Goal: Check status: Check status

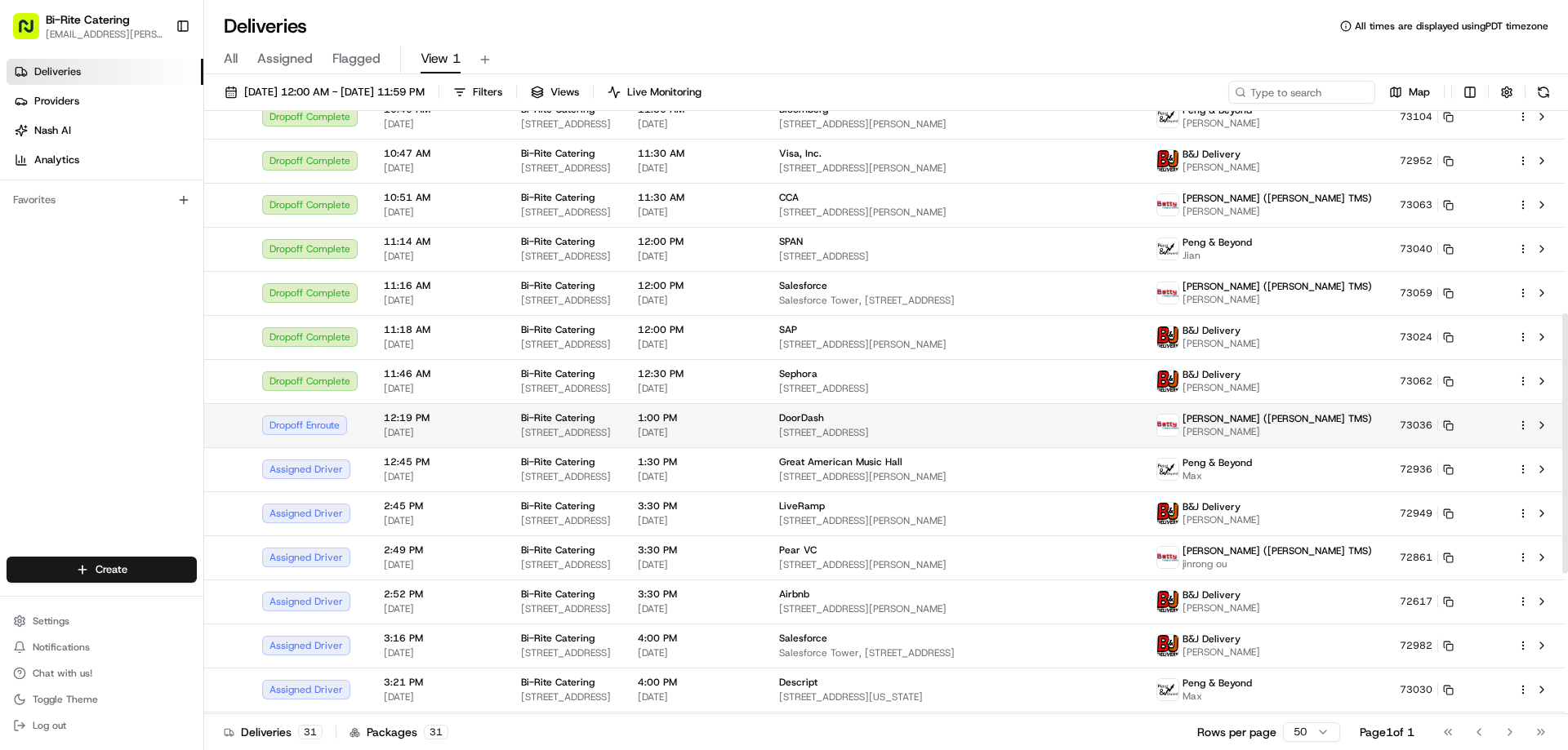
scroll to position [409, 0]
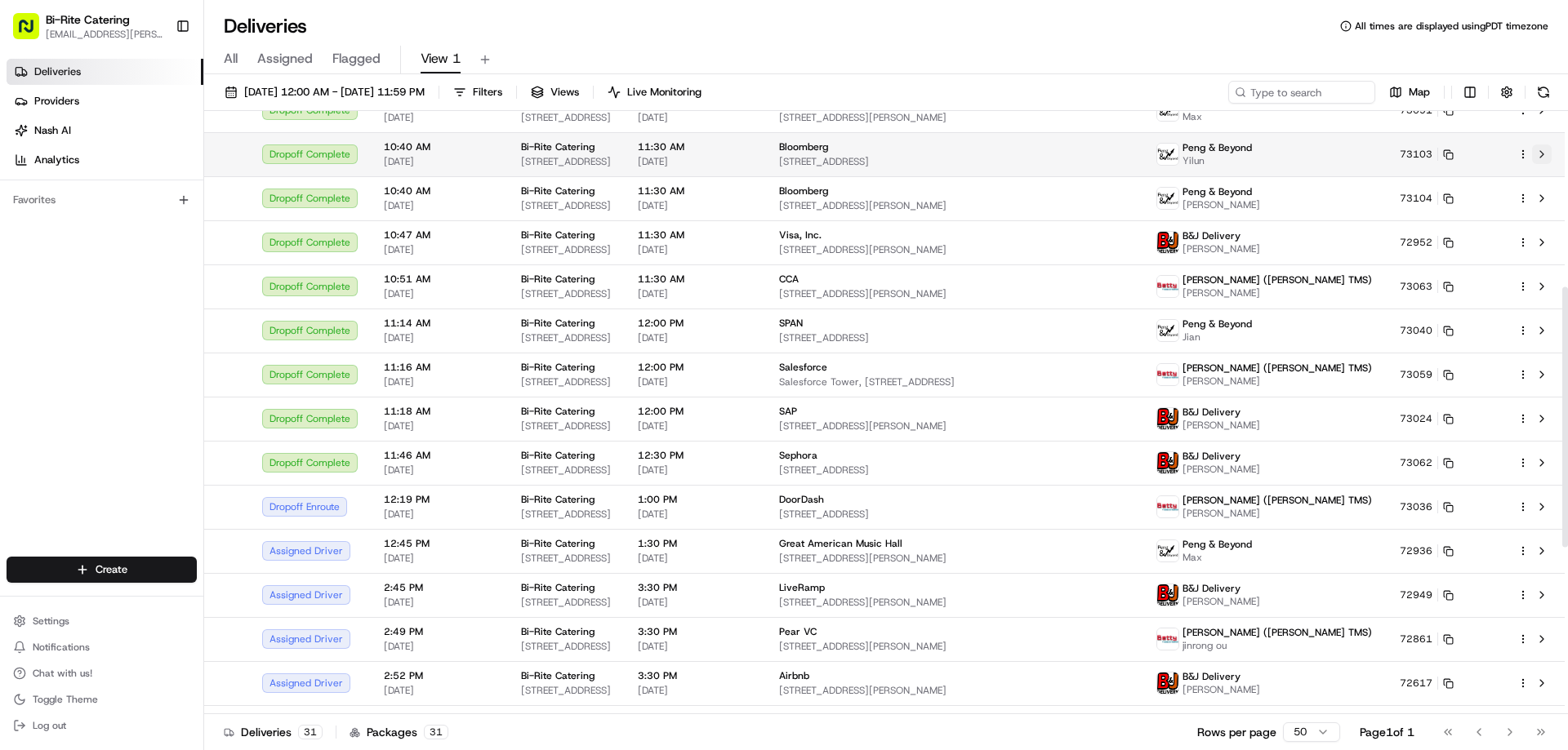
click at [1548, 153] on button at bounding box center [1541, 154] width 19 height 19
click at [1546, 151] on button at bounding box center [1541, 154] width 19 height 19
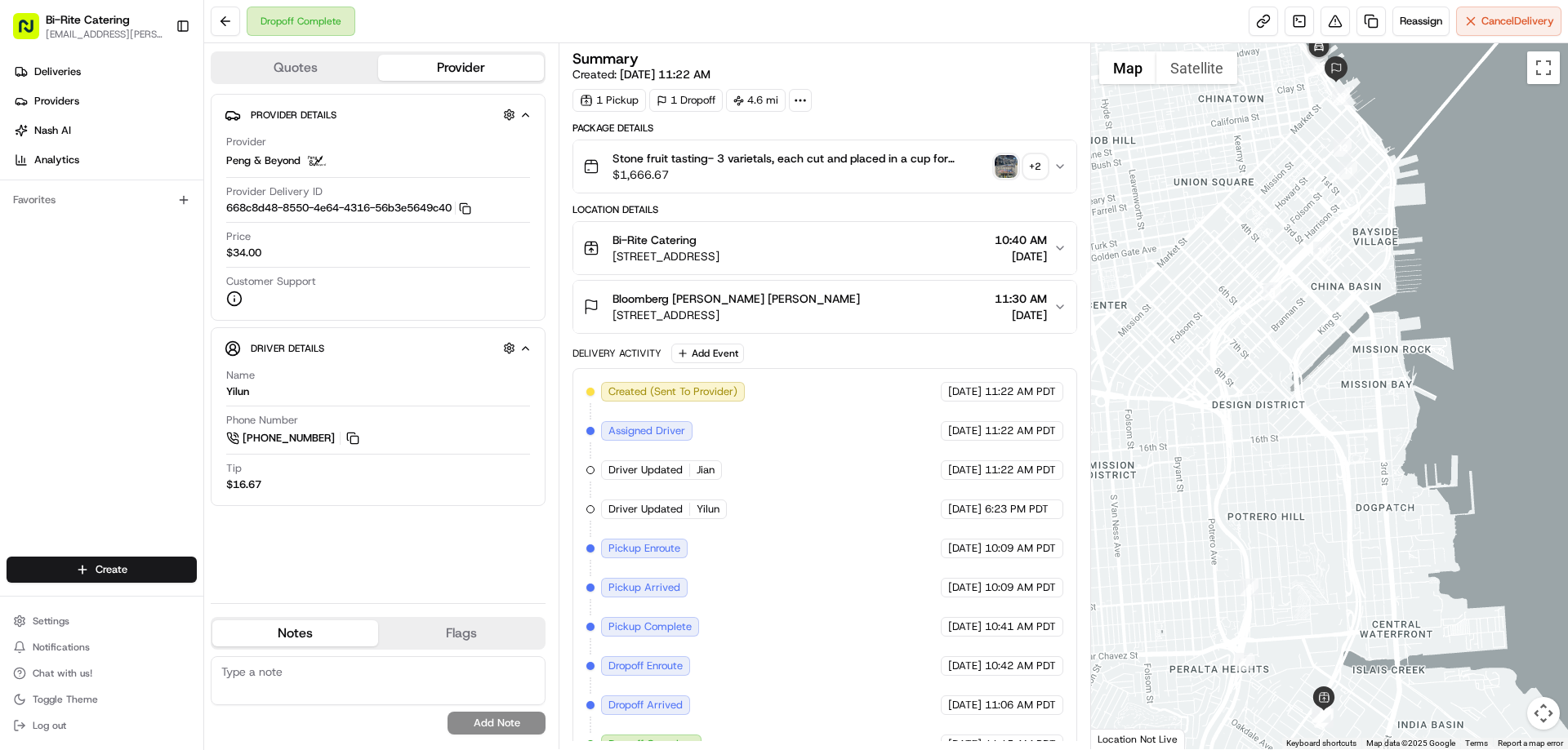
click at [998, 172] on img "button" at bounding box center [1006, 166] width 23 height 23
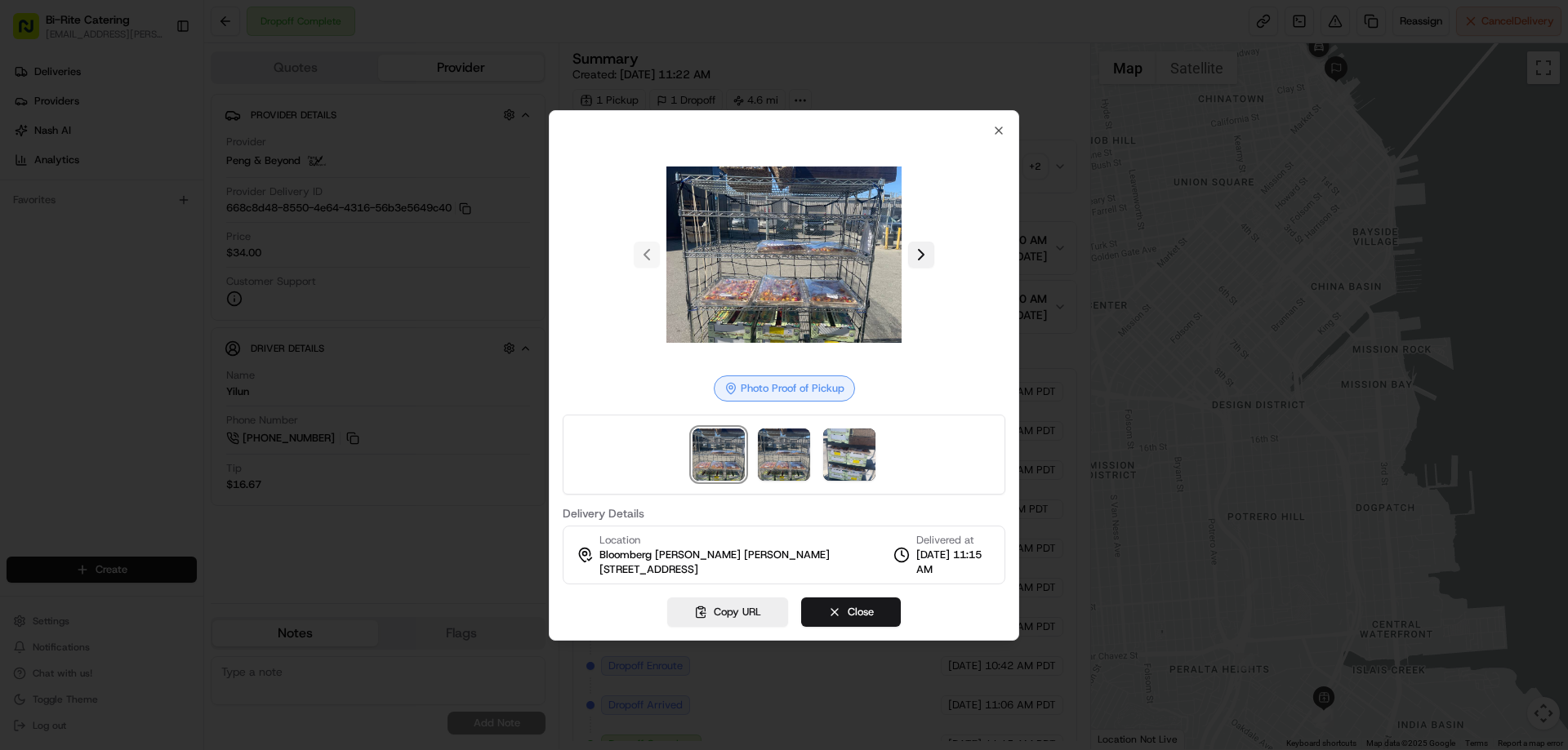
click at [914, 257] on button at bounding box center [922, 255] width 27 height 27
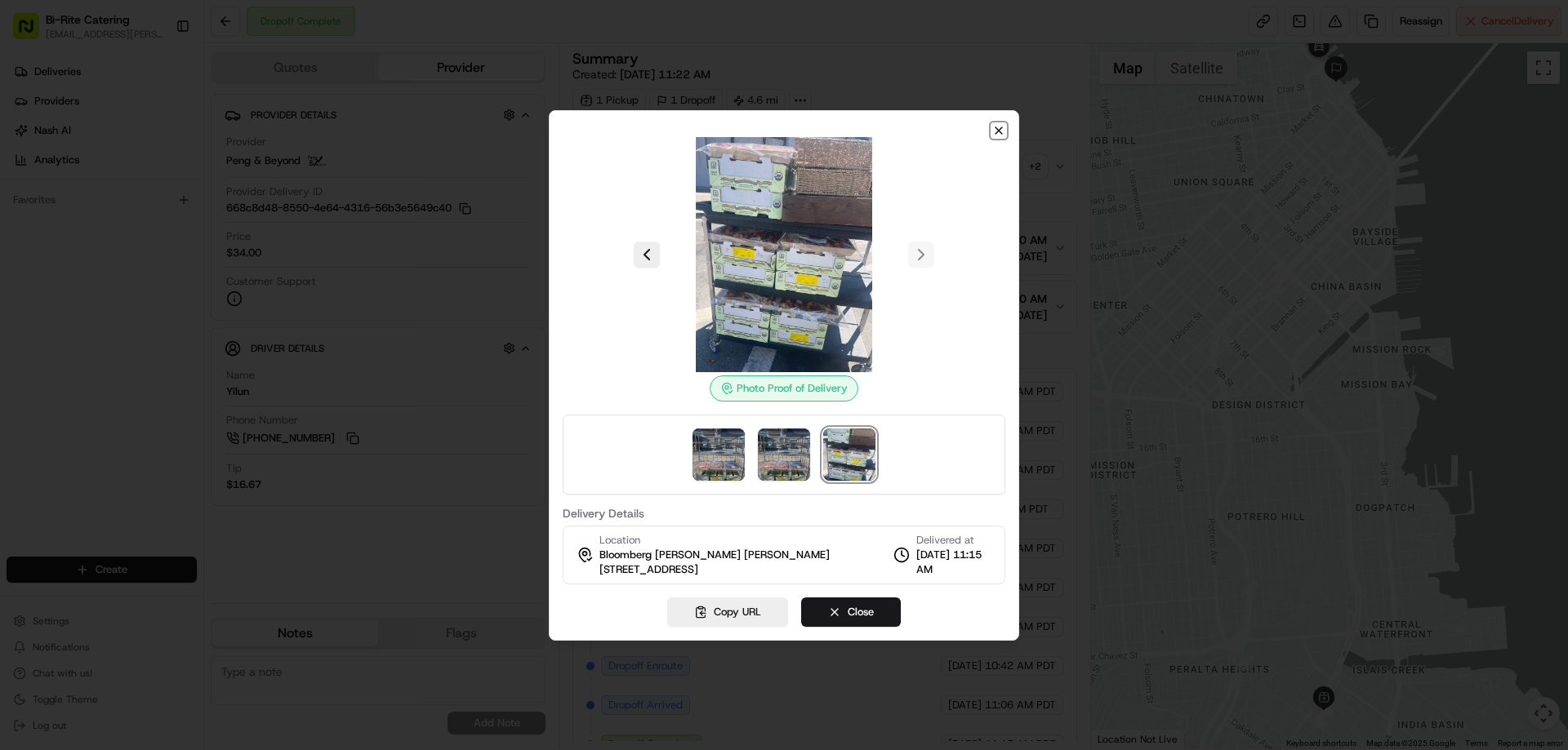
click at [997, 134] on icon "button" at bounding box center [998, 130] width 13 height 13
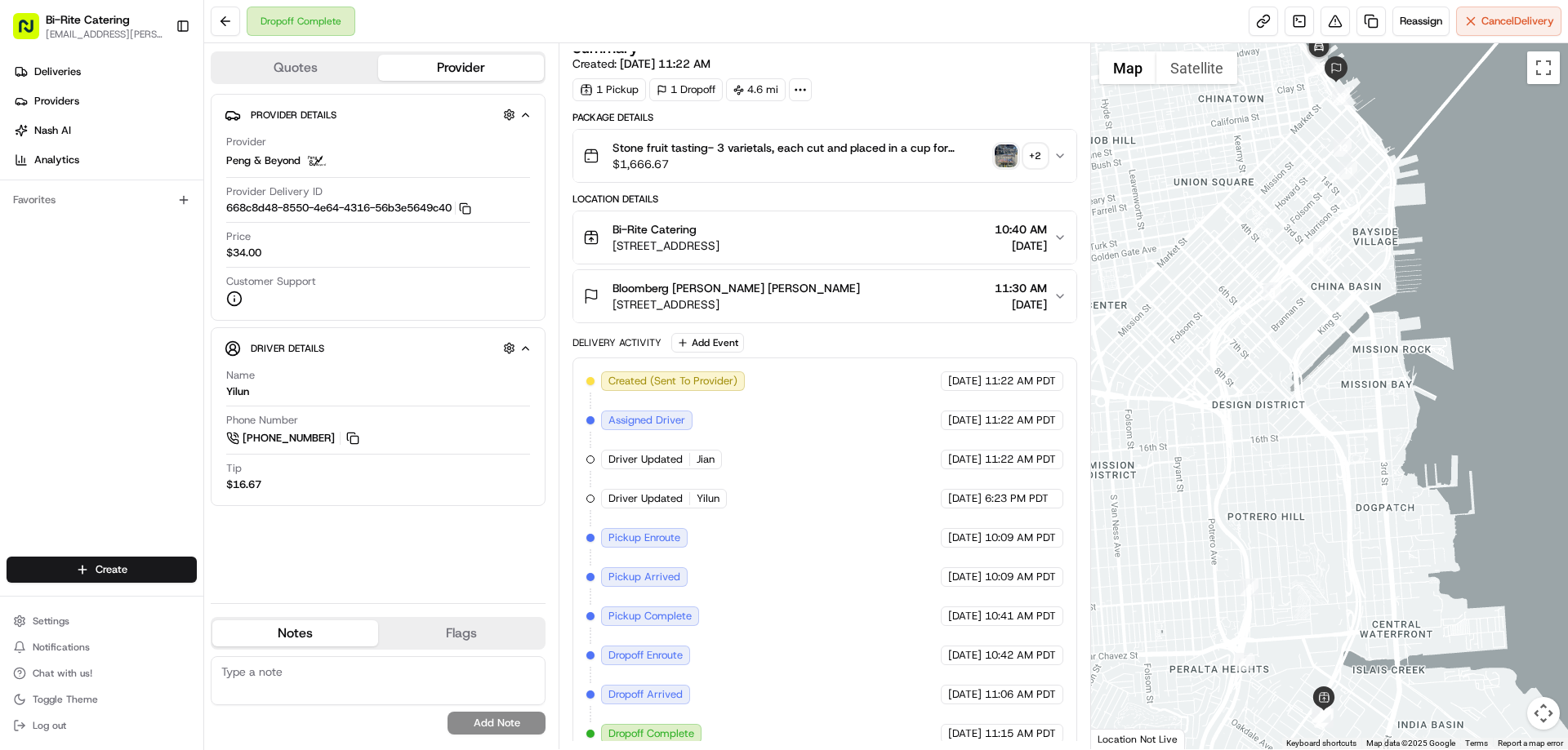
scroll to position [27, 0]
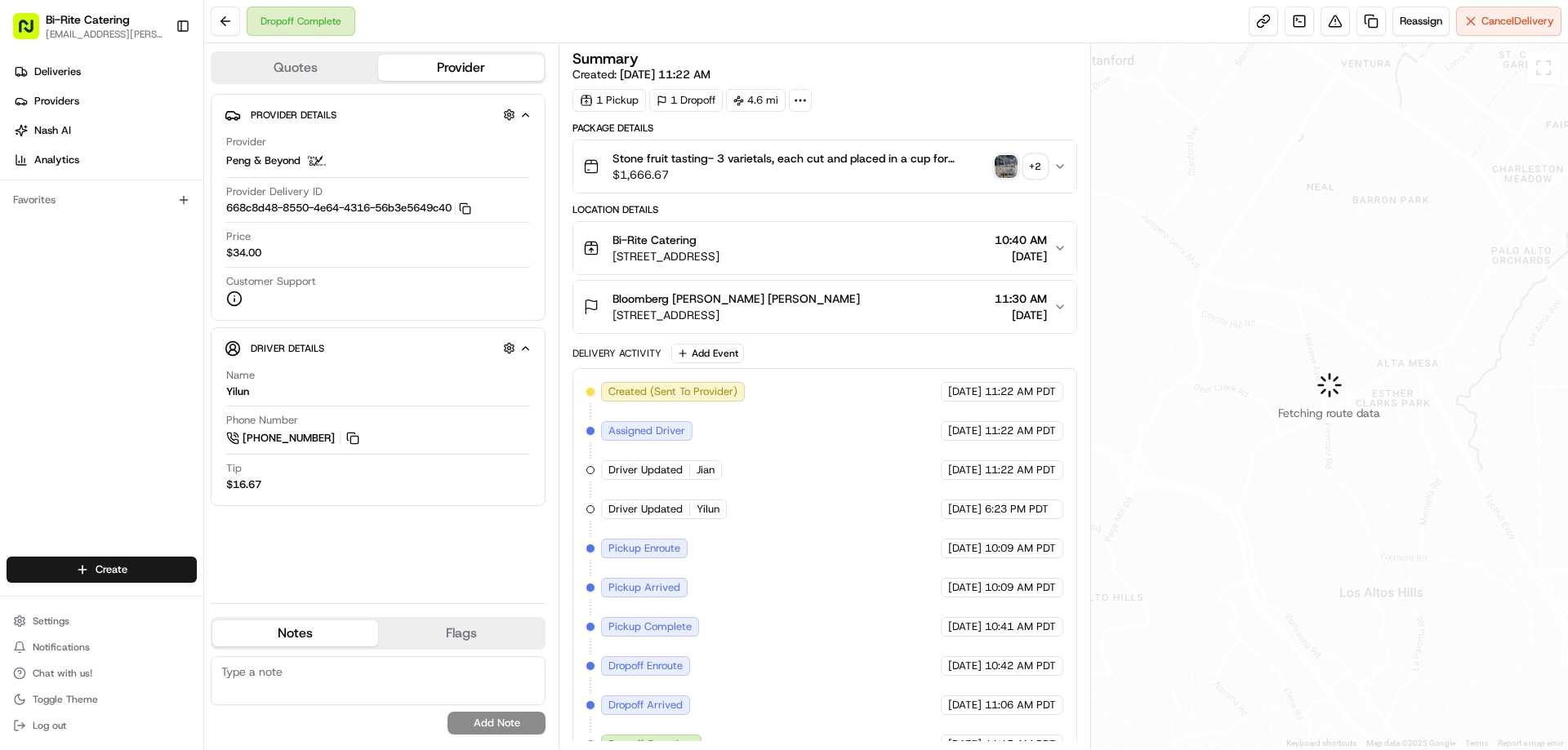
click at [1002, 170] on img "button" at bounding box center [1006, 166] width 23 height 23
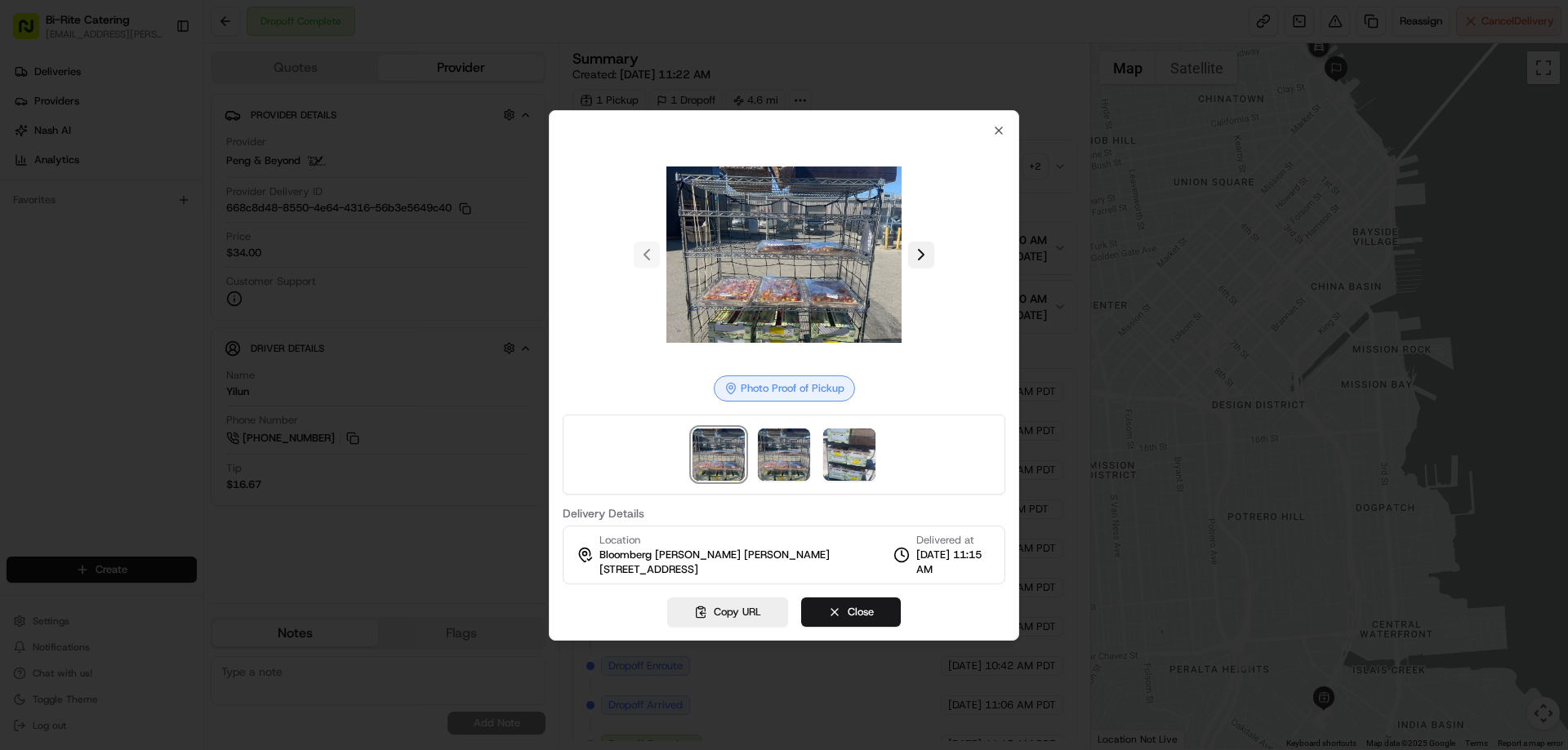
click at [927, 259] on button at bounding box center [922, 255] width 27 height 27
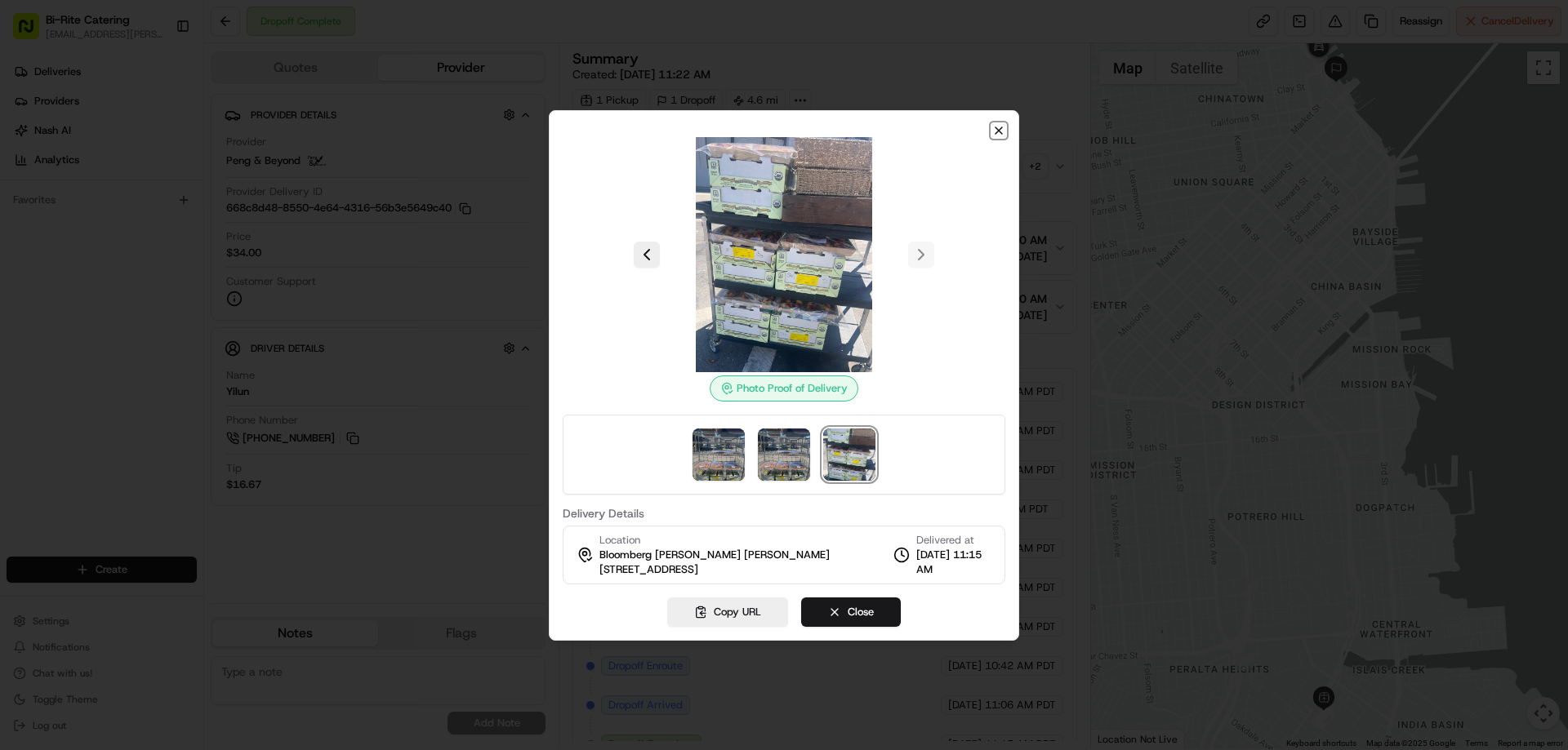
click at [997, 133] on icon "button" at bounding box center [998, 130] width 6 height 6
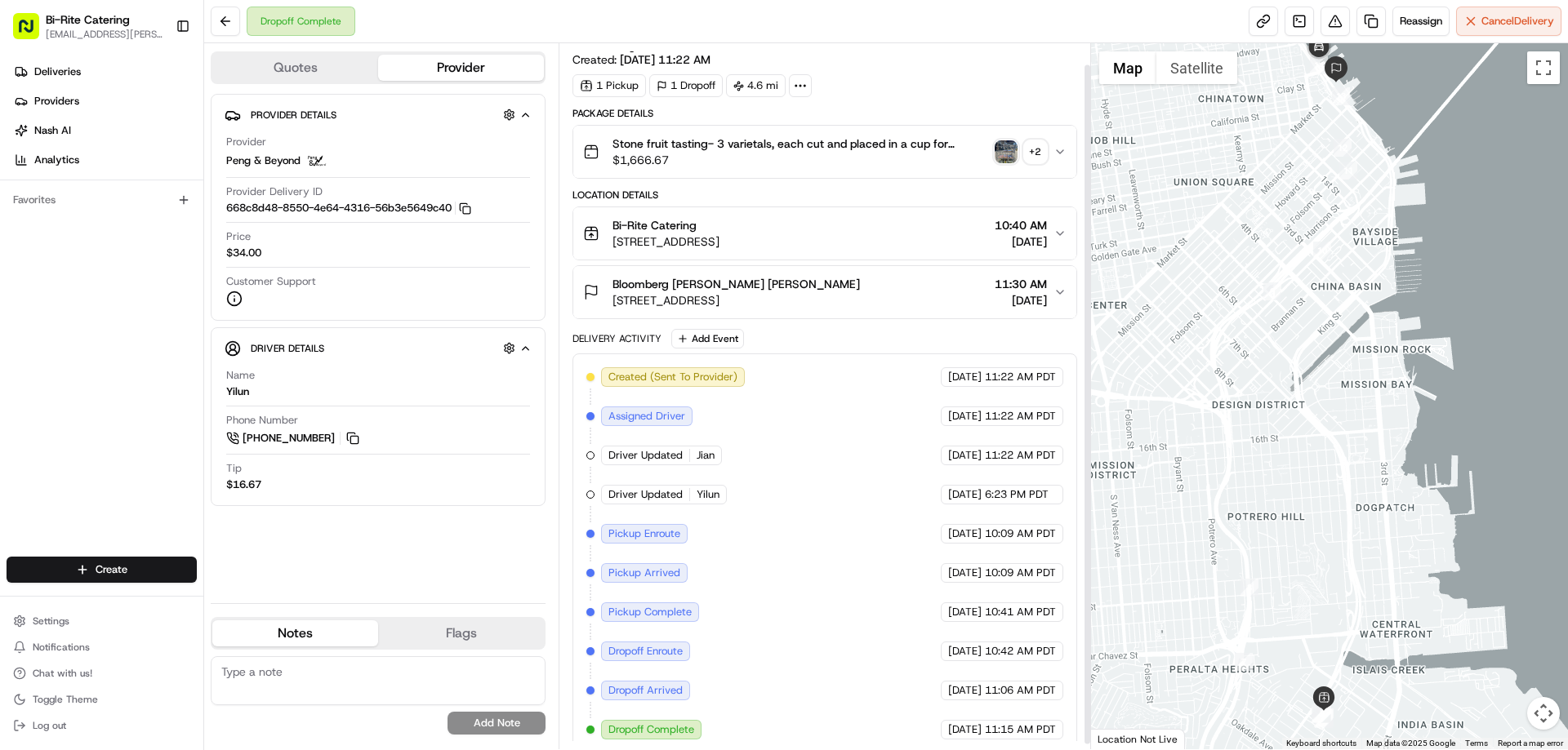
scroll to position [27, 0]
